Goal: Browse casually: Explore the website without a specific task or goal

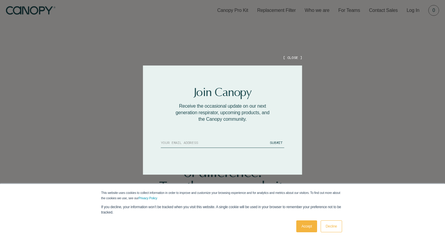
click at [296, 56] on button "[ CLOSE ]" at bounding box center [292, 57] width 19 height 5
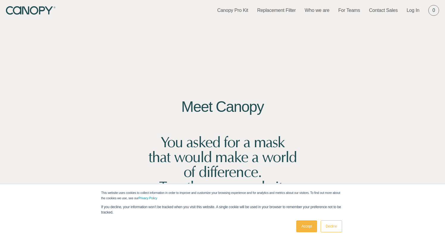
click at [310, 230] on link "Accept" at bounding box center [306, 227] width 21 height 12
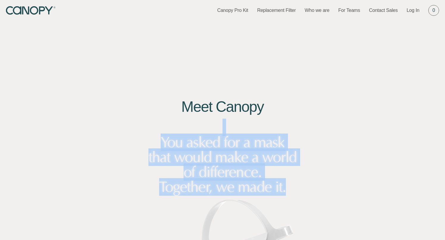
drag, startPoint x: 293, startPoint y: 192, endPoint x: 236, endPoint y: 119, distance: 92.9
click at [236, 119] on div "Meet [PERSON_NAME] You asked for a mask that would make a world of difference. …" at bounding box center [223, 143] width 158 height 101
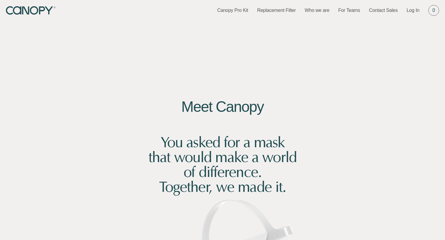
click at [234, 110] on h2 "Meet Canopy" at bounding box center [223, 106] width 158 height 15
click at [231, 125] on h2 "You asked for a mask that would make a world of difference. Together, we made i…" at bounding box center [223, 157] width 158 height 74
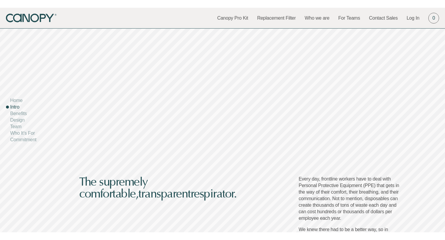
scroll to position [311, 0]
